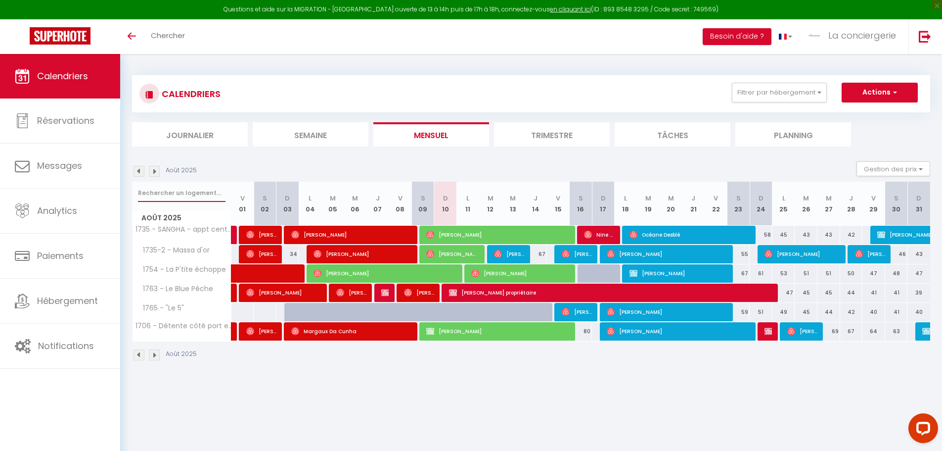
click at [196, 192] on input "text" at bounding box center [182, 193] width 88 height 18
type input "jarri"
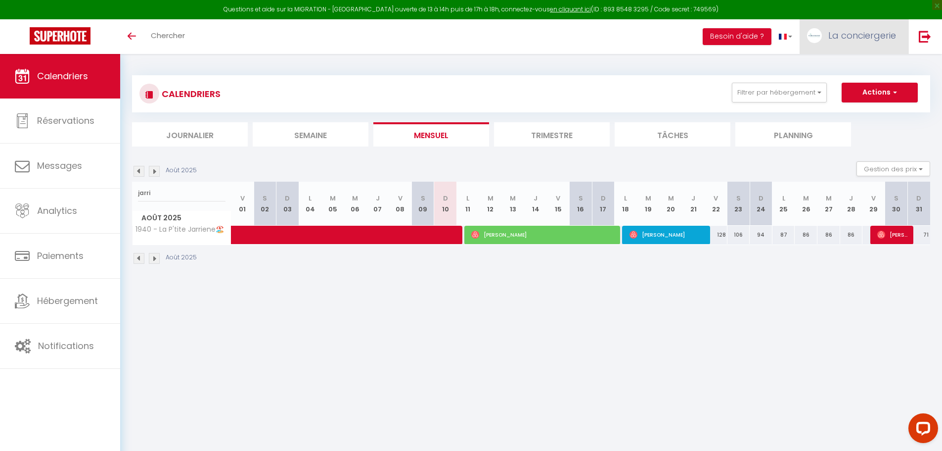
click at [848, 47] on link "La conciergerie" at bounding box center [854, 36] width 109 height 35
click at [859, 65] on link "Paramètres" at bounding box center [869, 68] width 73 height 17
select select "28"
select select "fr"
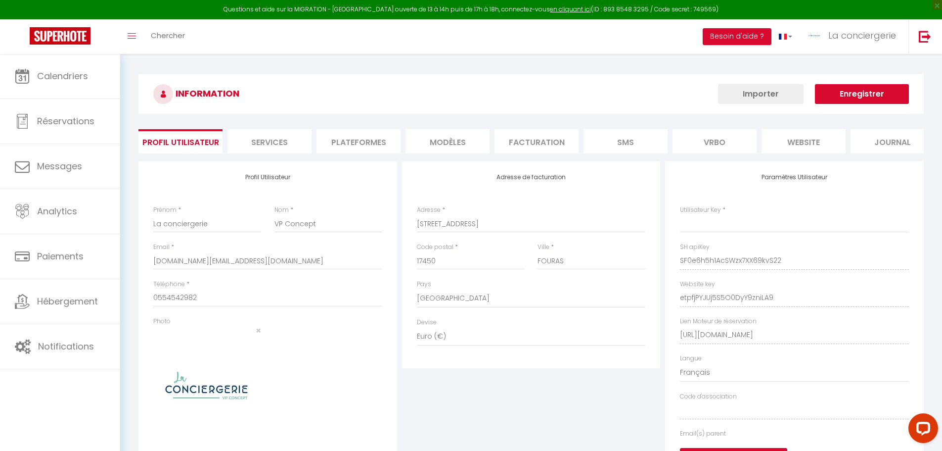
type input "SF0e6h5h1AcSWzx7XX69kvS22"
type input "etpfjPYJUj5S5O0DyY9zniLA9"
type input "[URL][DOMAIN_NAME]"
select select "fr"
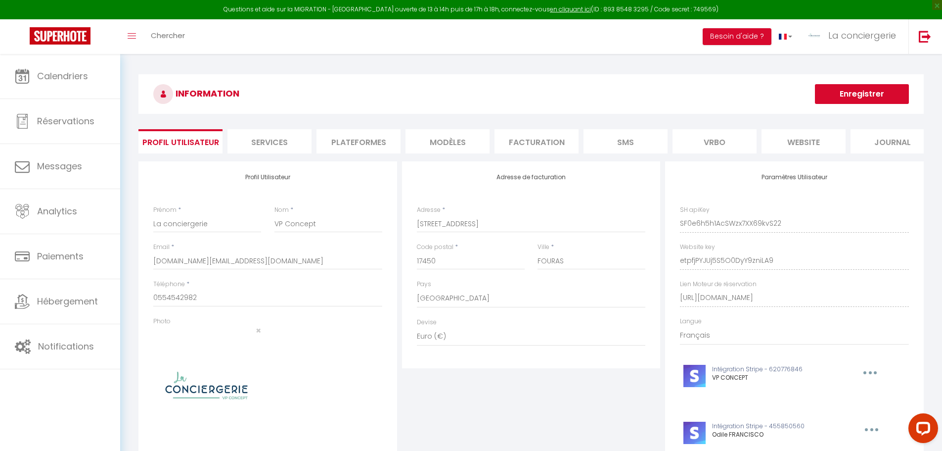
click at [367, 146] on li "Plateformes" at bounding box center [359, 141] width 84 height 24
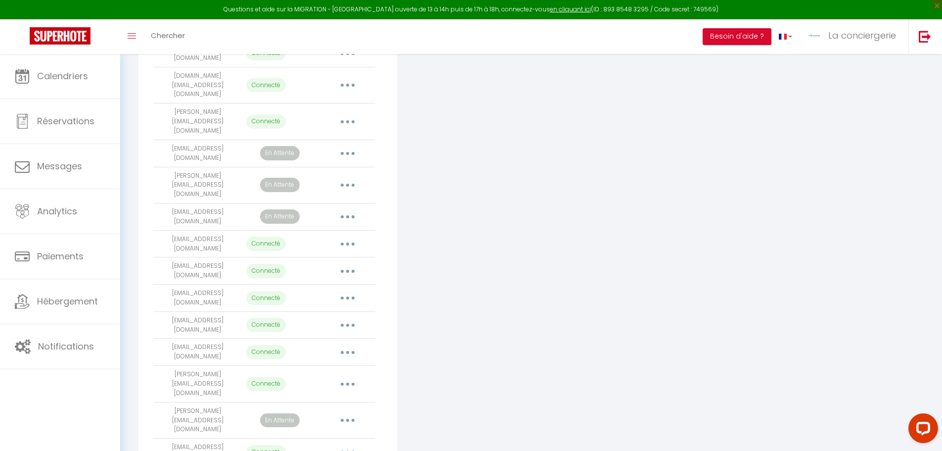
scroll to position [742, 0]
click at [557, 370] on div "Connecter un compte Vrbo" at bounding box center [532, 194] width 264 height 1551
